Goal: Task Accomplishment & Management: Manage account settings

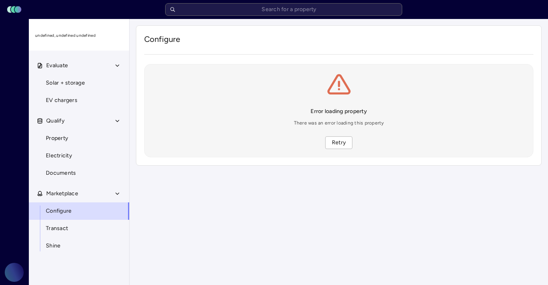
click at [15, 9] on rect at bounding box center [18, 9] width 7 height 7
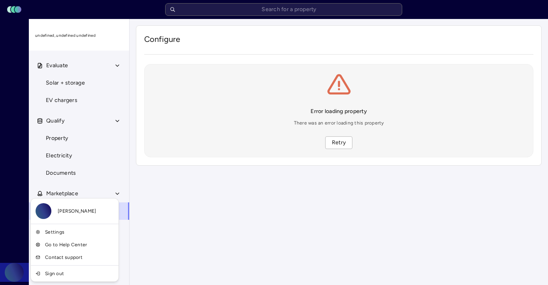
click at [13, 271] on html "Toggle Sidebar Lumen Energy Logo Amberlyn Saw undefined, undefined undefined Ev…" at bounding box center [274, 142] width 548 height 285
click at [49, 237] on link "Settings" at bounding box center [74, 231] width 85 height 13
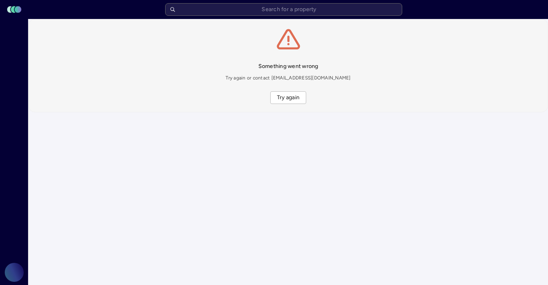
click at [17, 6] on rect at bounding box center [18, 9] width 7 height 7
